Goal: Navigation & Orientation: Find specific page/section

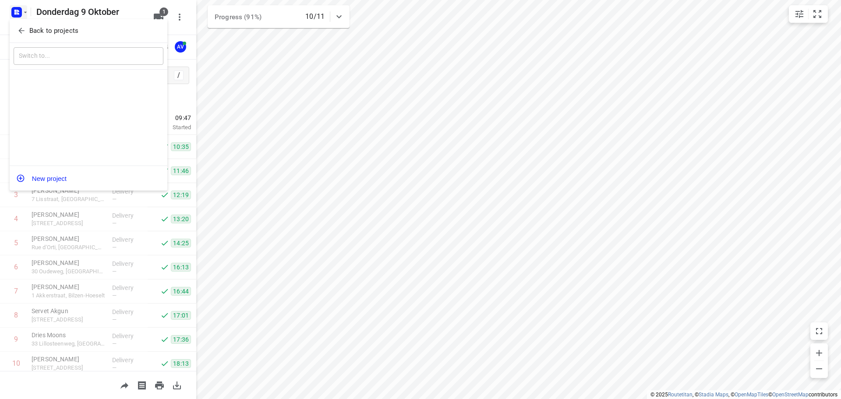
scroll to position [53, 0]
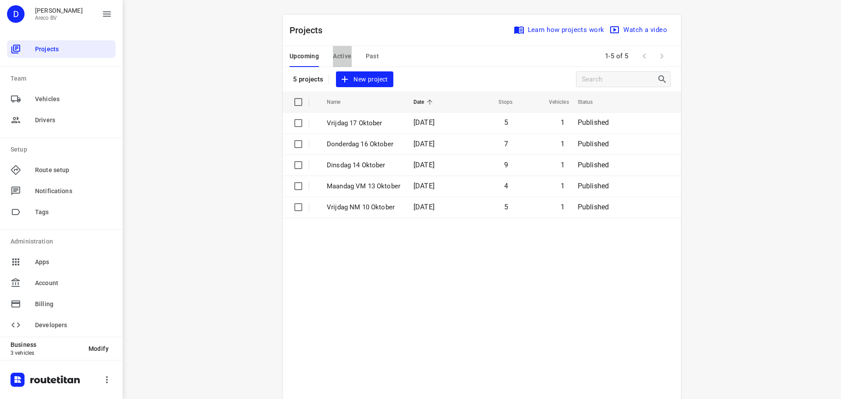
click at [338, 54] on span "Active" at bounding box center [342, 56] width 18 height 11
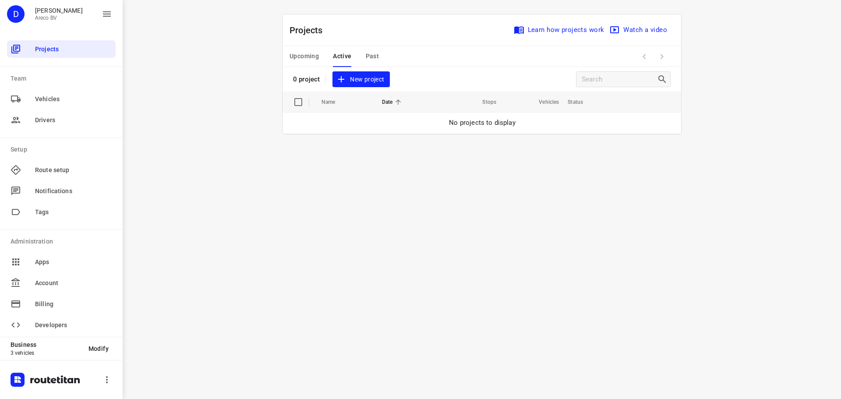
click at [190, 86] on div "i © 2025 Routetitan , © Stadia Maps , © OpenMapTiles © OpenStreetMap contributo…" at bounding box center [482, 199] width 719 height 399
click at [296, 53] on span "Upcoming" at bounding box center [304, 56] width 29 height 11
click at [193, 89] on div "i © 2025 Routetitan , © Stadia Maps , © OpenMapTiles © OpenStreetMap contributo…" at bounding box center [482, 199] width 719 height 399
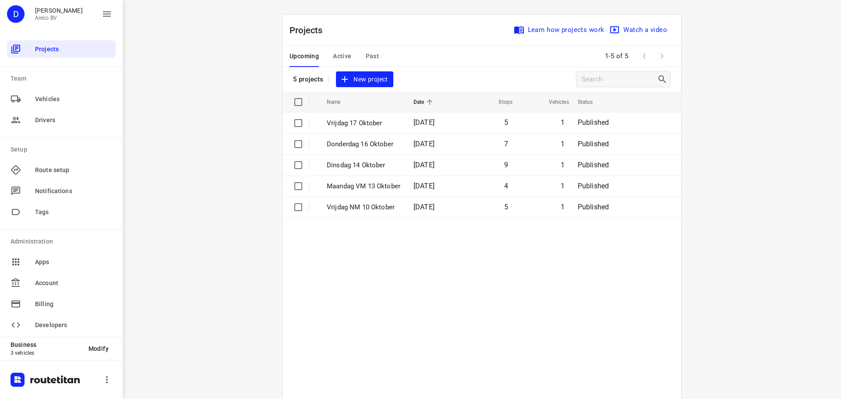
drag, startPoint x: 753, startPoint y: 82, endPoint x: 726, endPoint y: 82, distance: 26.7
click at [753, 82] on div "i © 2025 Routetitan , © Stadia Maps , © OpenMapTiles © OpenStreetMap contributo…" at bounding box center [482, 199] width 719 height 399
